Goal: Information Seeking & Learning: Learn about a topic

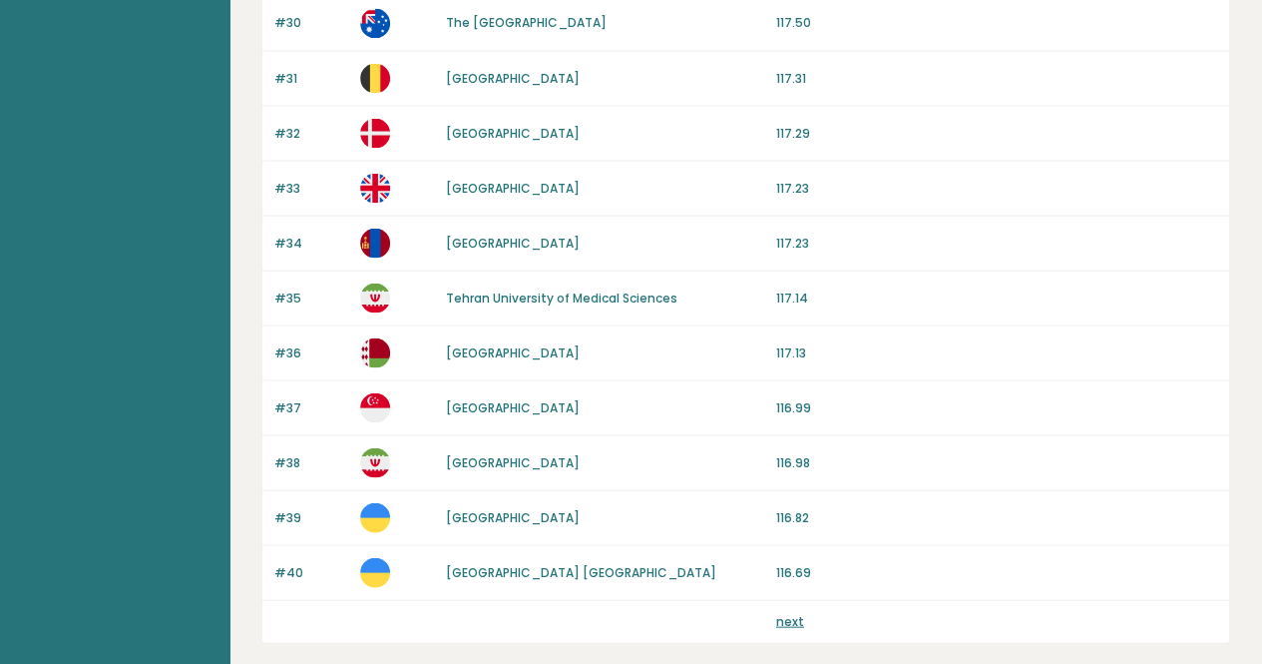
scroll to position [1868, 0]
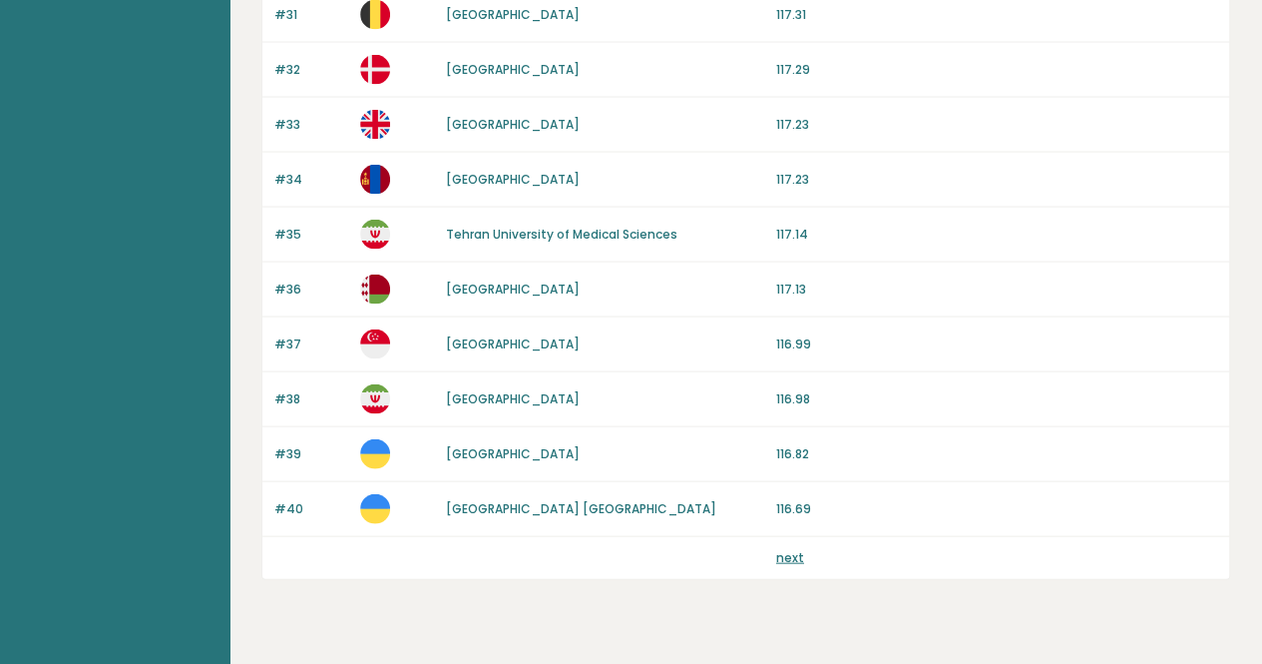
scroll to position [1936, 0]
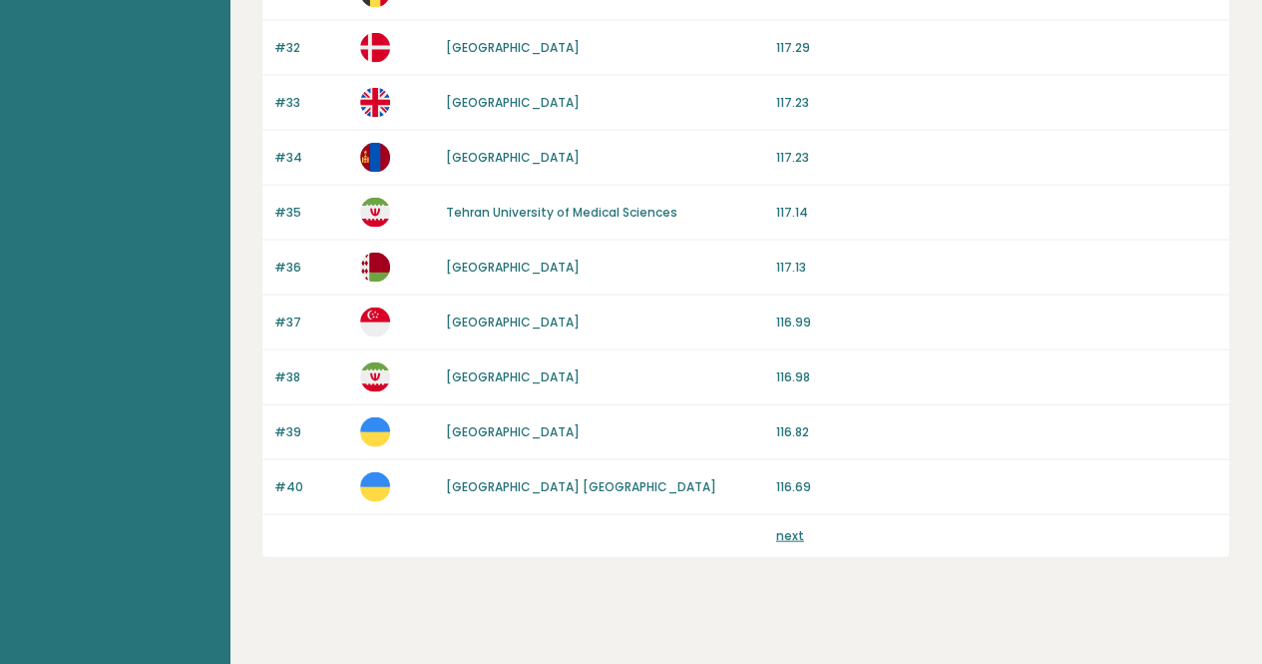
click at [780, 527] on link "next" at bounding box center [790, 535] width 28 height 17
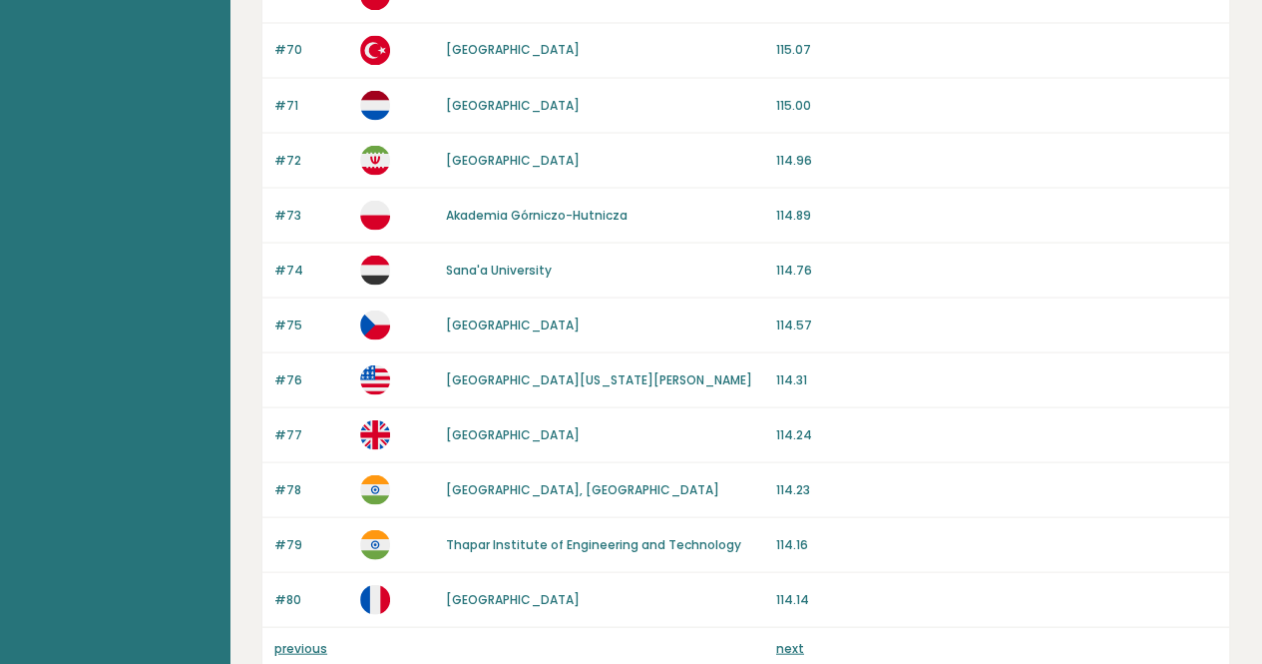
scroll to position [1937, 0]
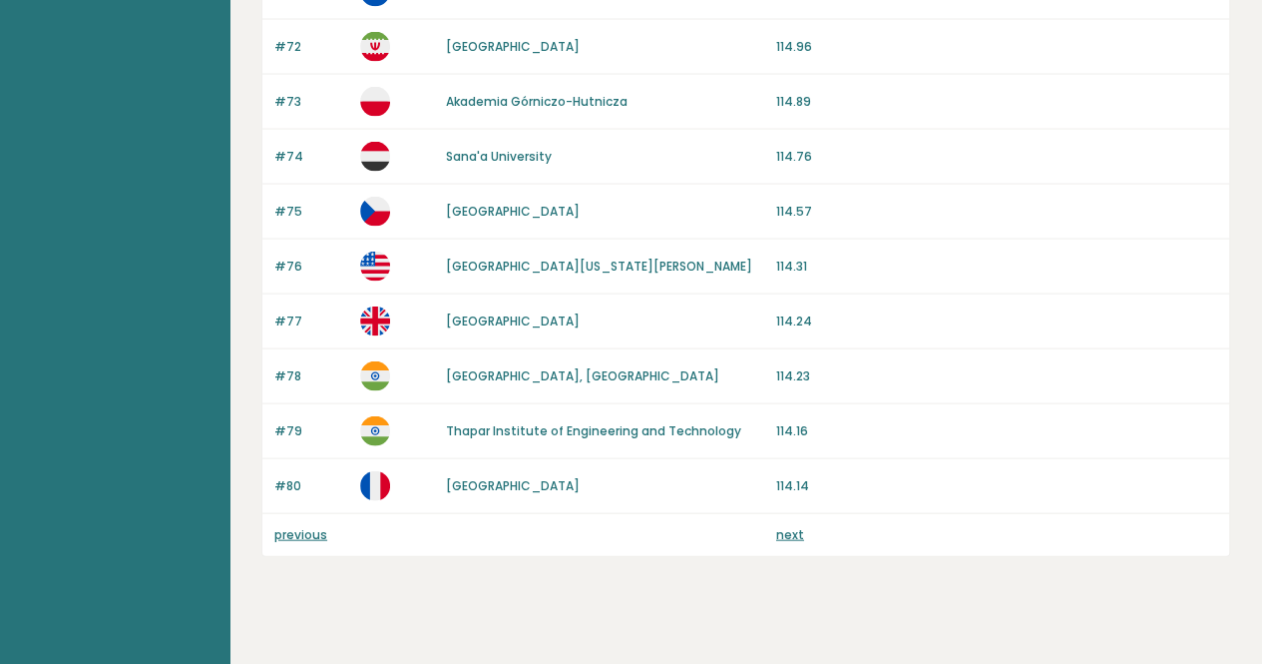
click at [813, 526] on div "next" at bounding box center [996, 535] width 441 height 18
click at [798, 526] on link "next" at bounding box center [790, 534] width 28 height 17
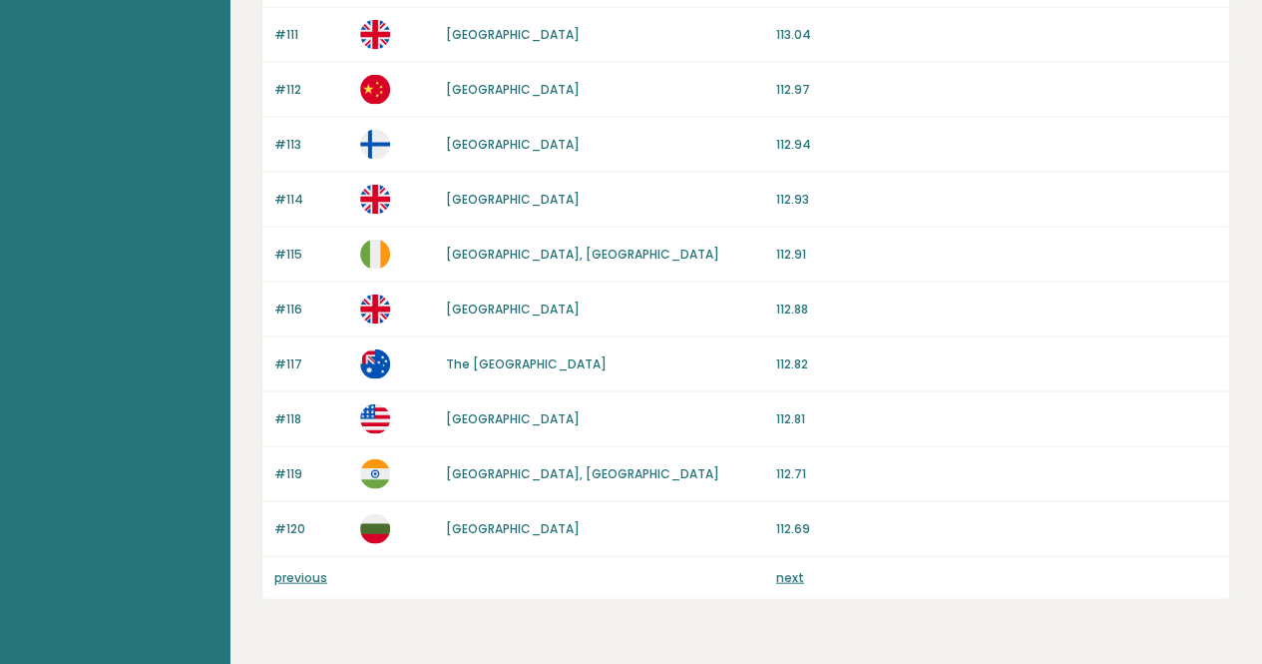
scroll to position [1943, 0]
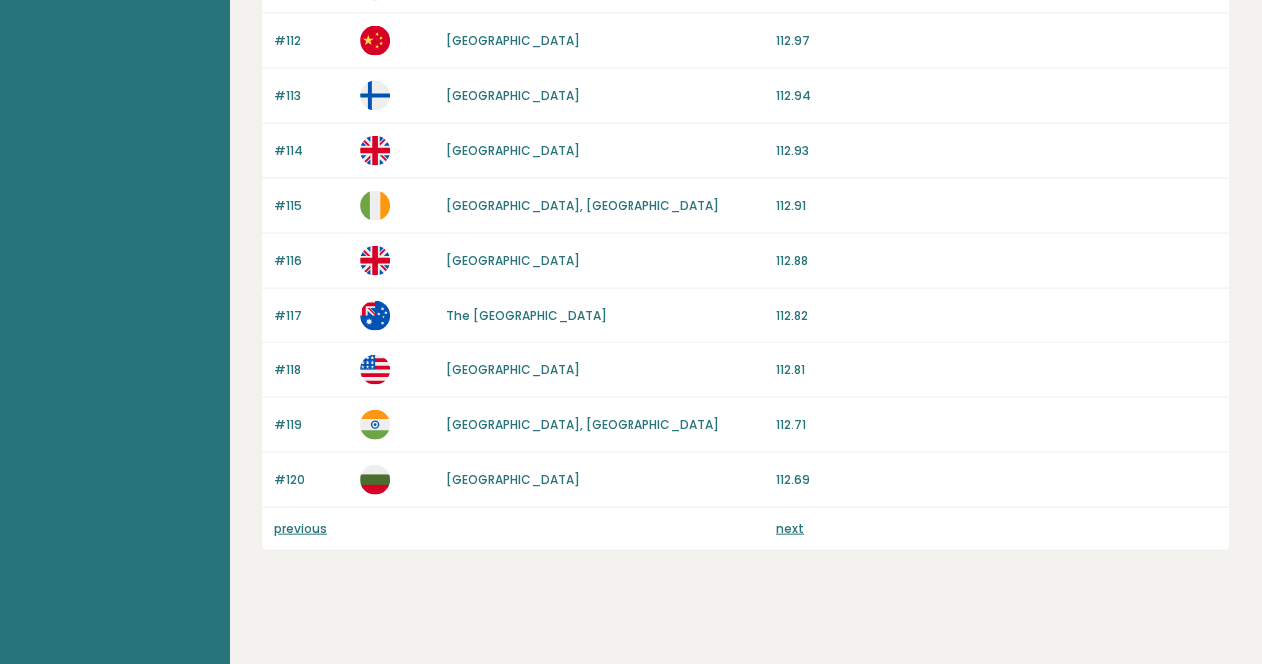
click at [784, 508] on div "previous next" at bounding box center [745, 529] width 967 height 42
click at [793, 520] on link "next" at bounding box center [790, 528] width 28 height 17
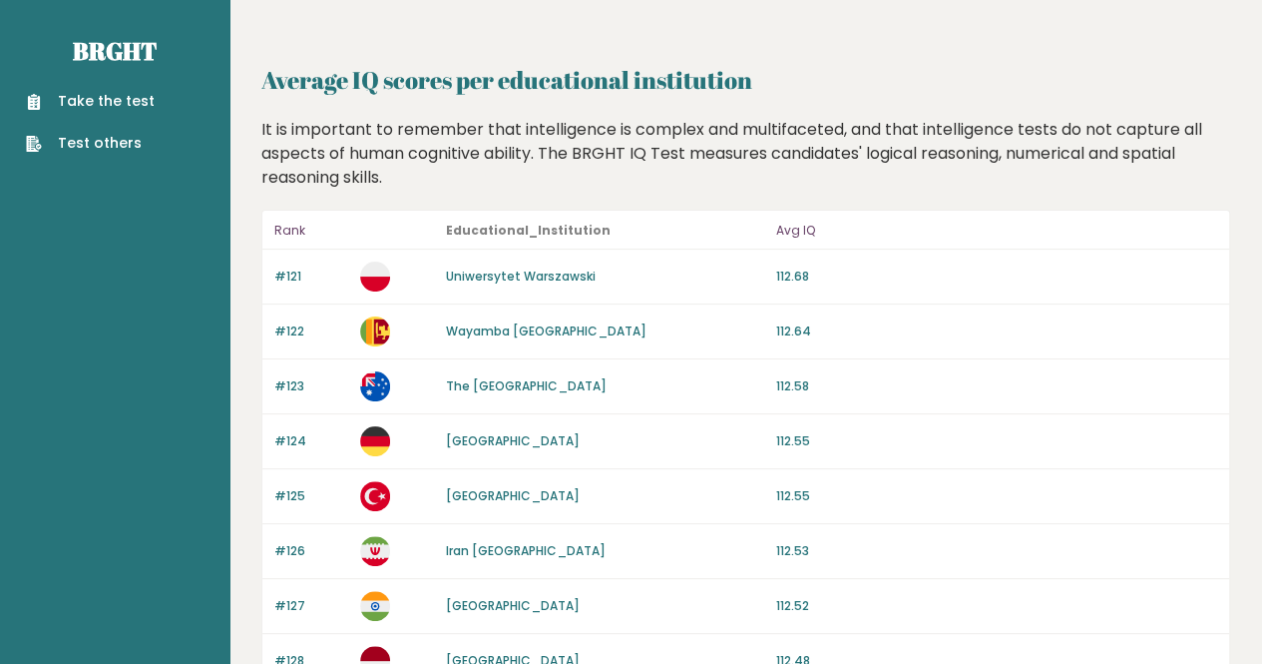
scroll to position [1908, 0]
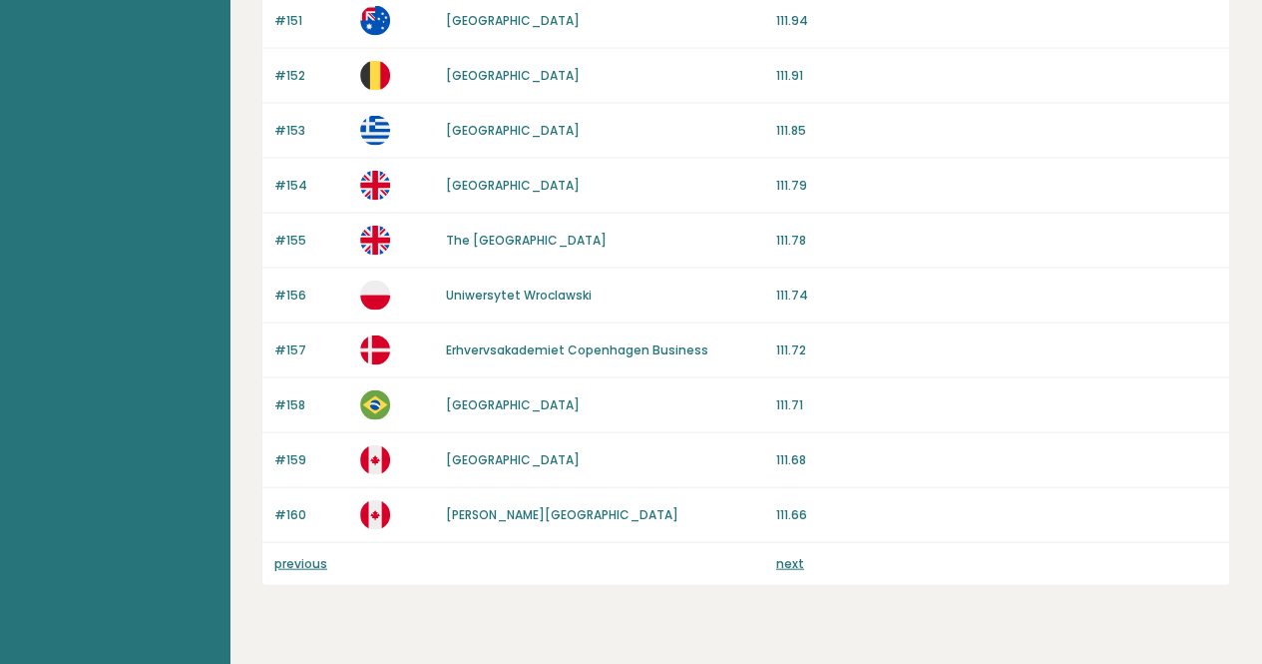
click at [786, 555] on link "next" at bounding box center [790, 563] width 28 height 17
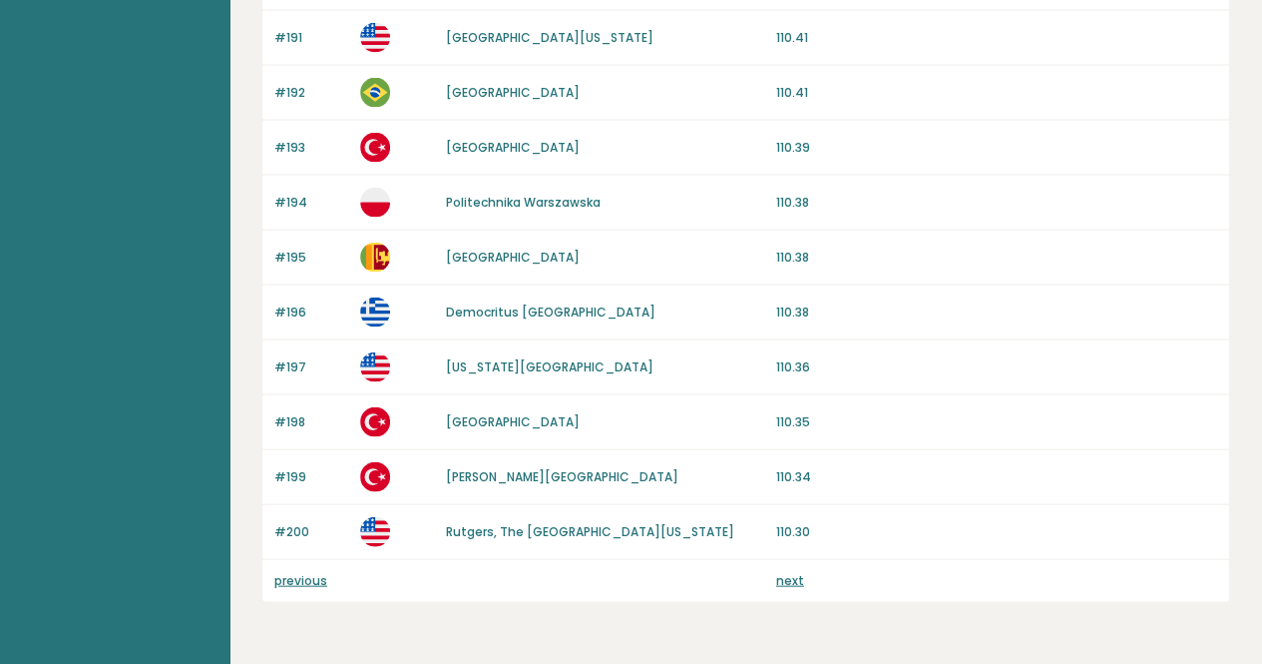
scroll to position [1949, 0]
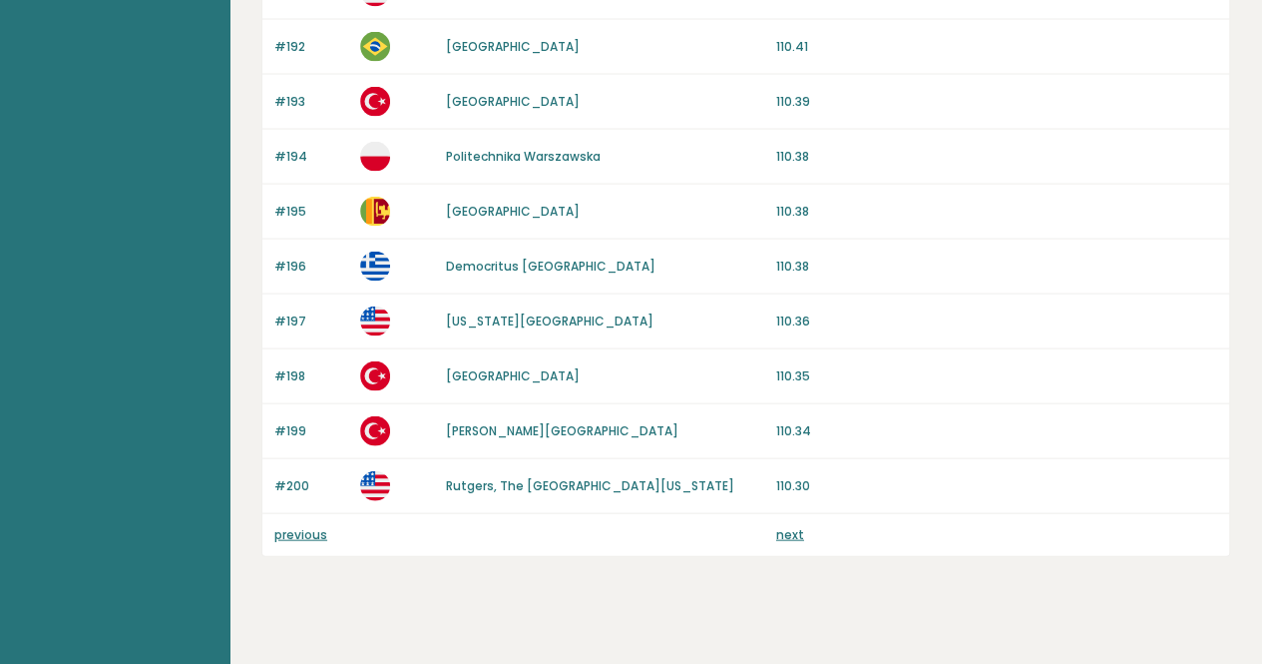
click at [791, 526] on link "next" at bounding box center [790, 534] width 28 height 17
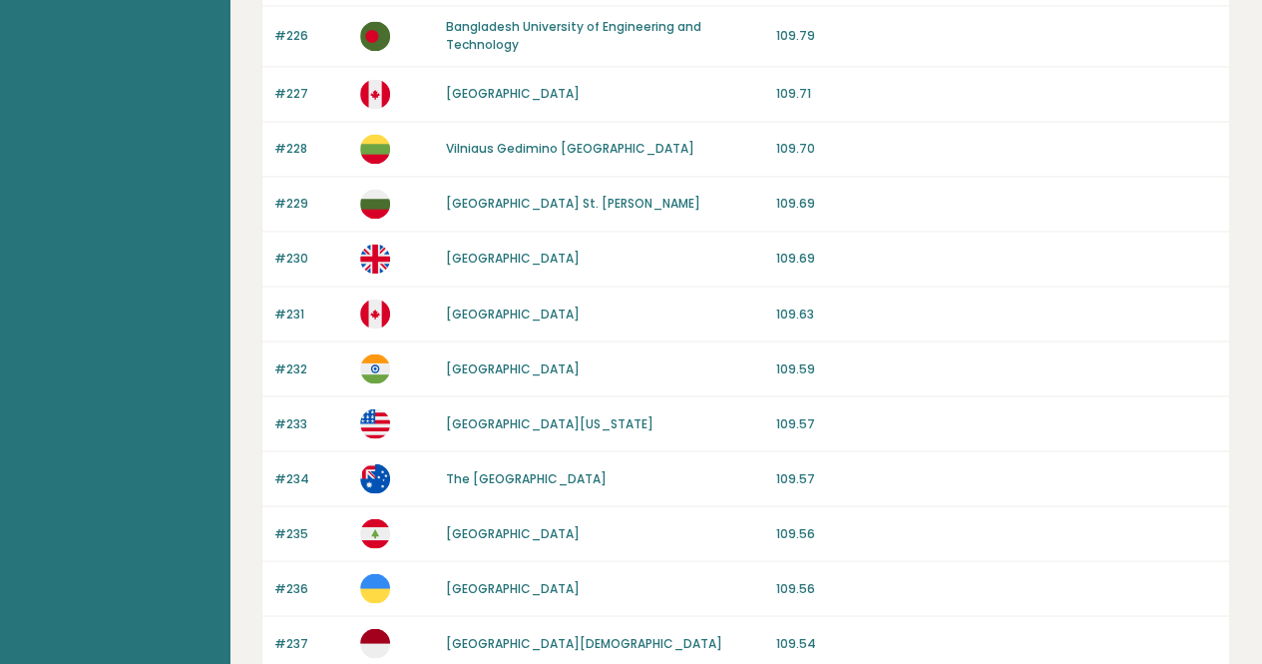
scroll to position [1943, 0]
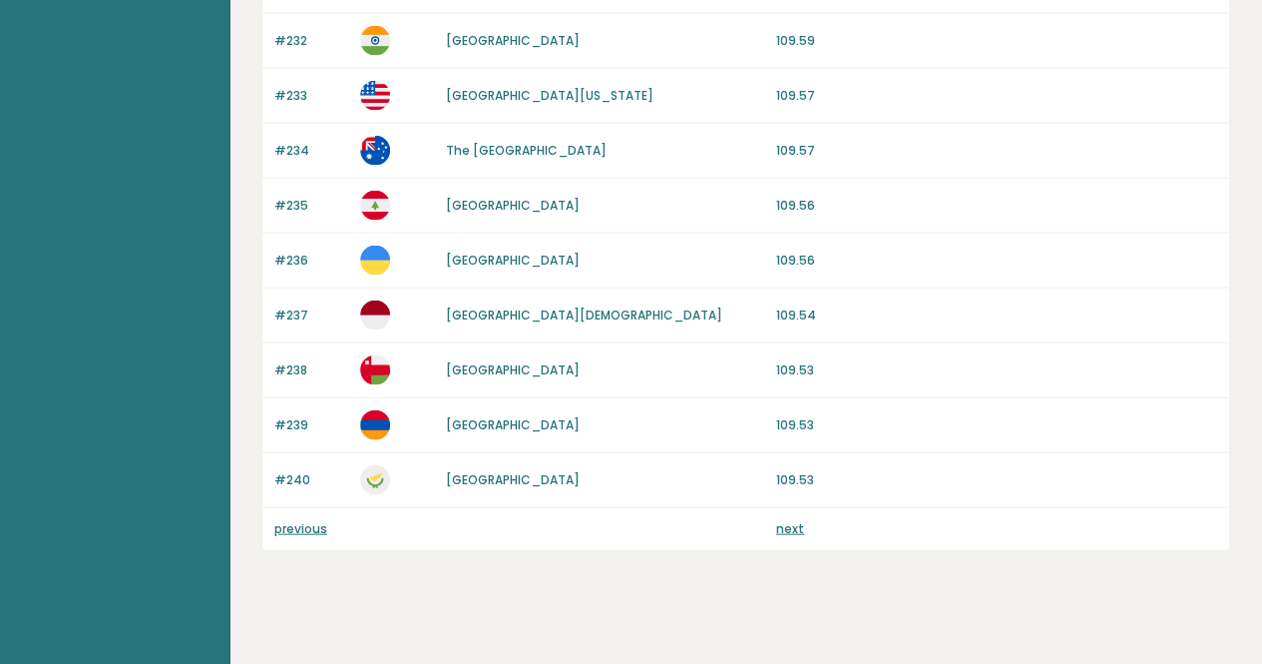
click at [793, 520] on link "next" at bounding box center [790, 528] width 28 height 17
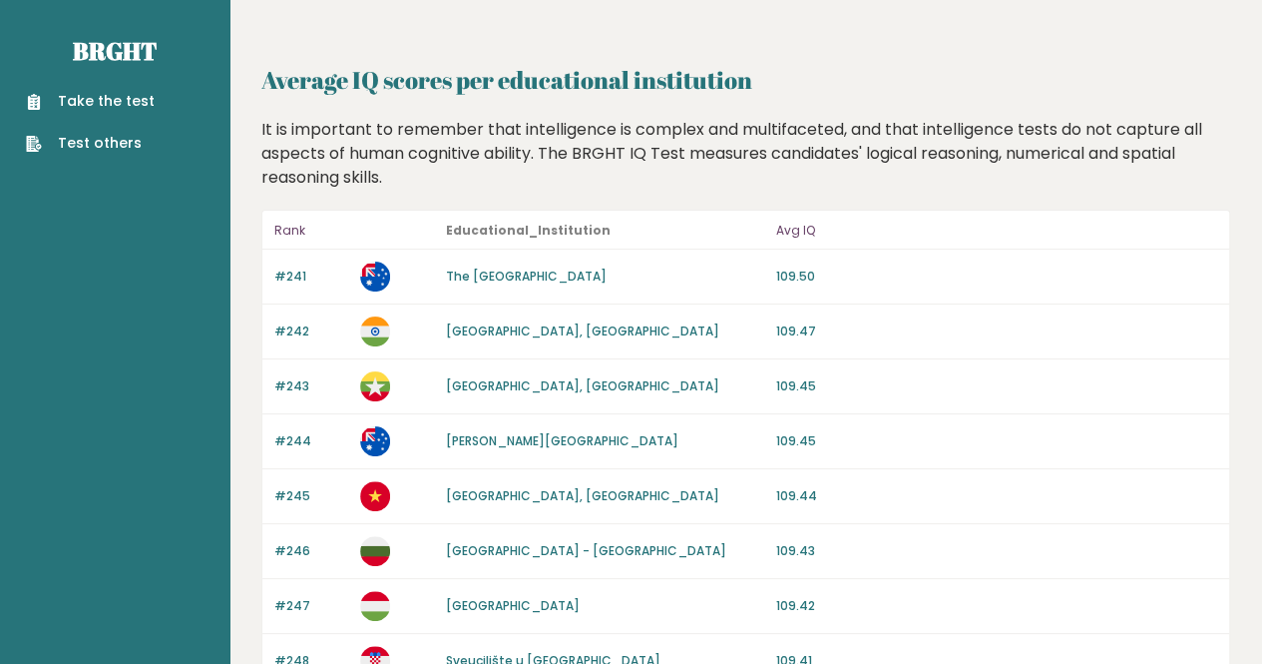
scroll to position [969, 0]
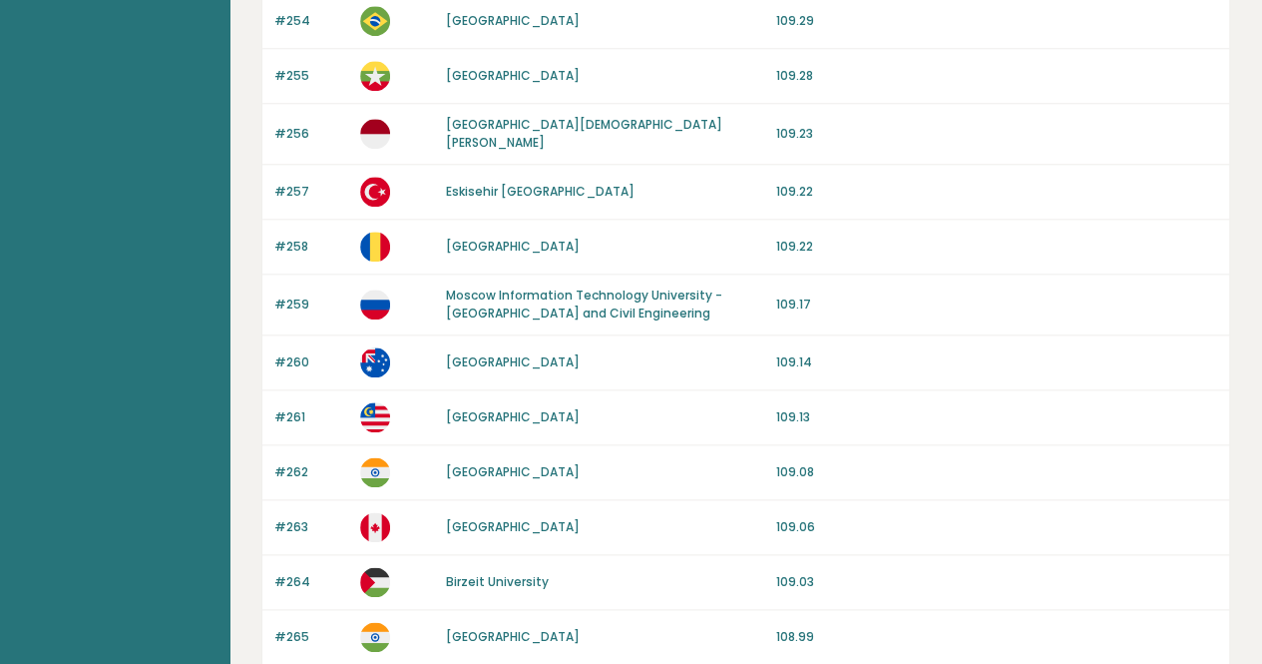
click at [852, 240] on p "109.22" at bounding box center [996, 246] width 441 height 18
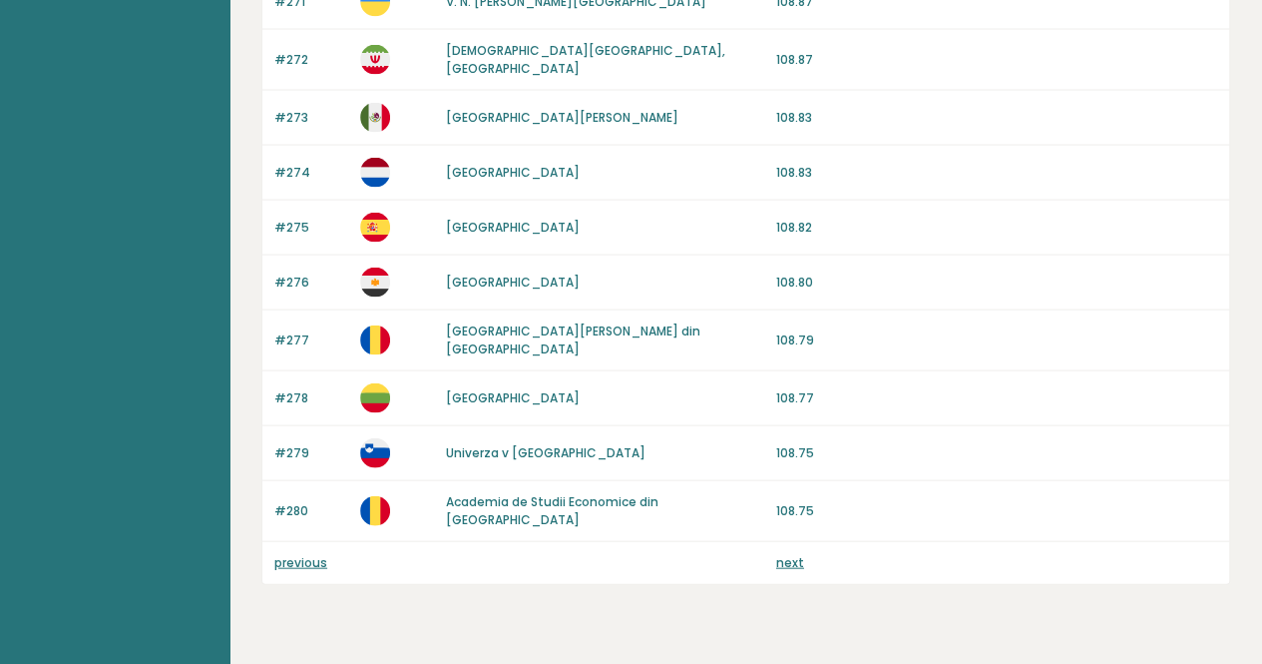
scroll to position [1961, 0]
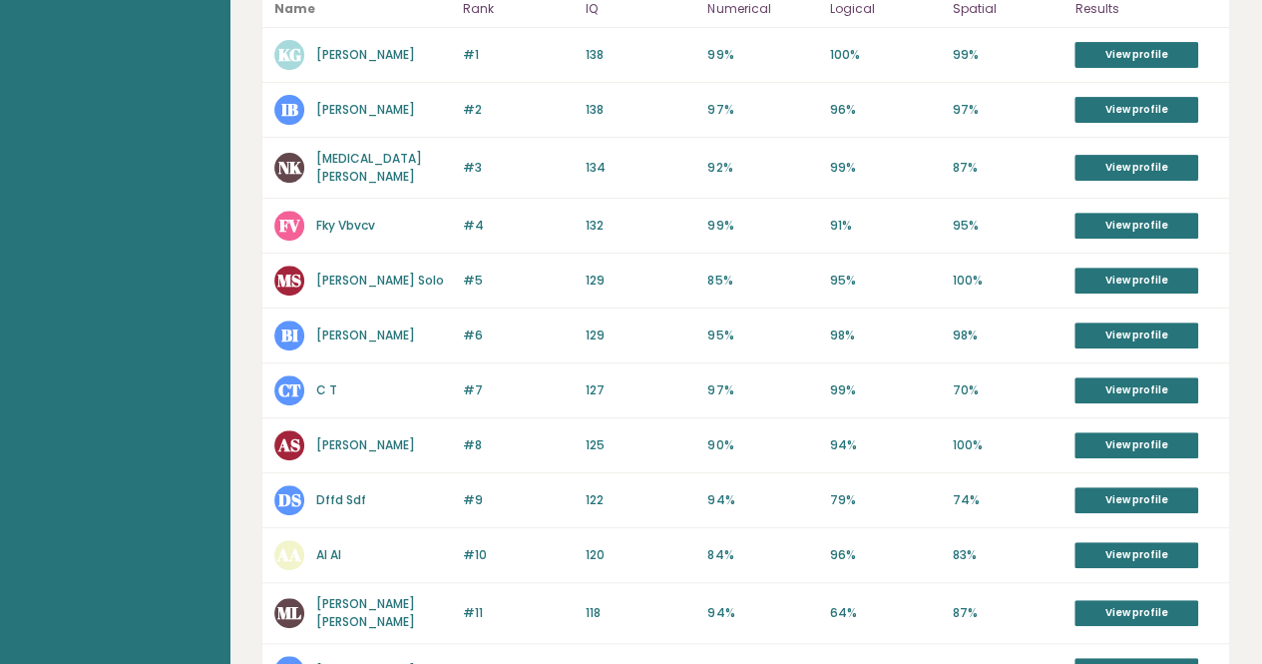
scroll to position [40, 0]
